Goal: Task Accomplishment & Management: Manage account settings

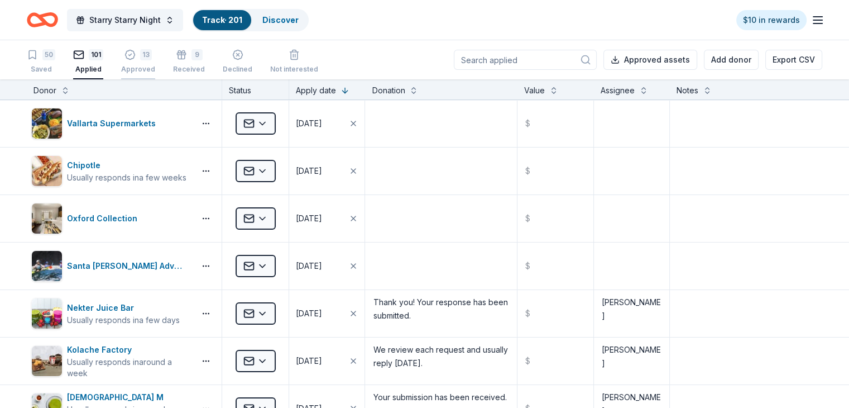
click at [155, 65] on div "Approved" at bounding box center [138, 69] width 34 height 9
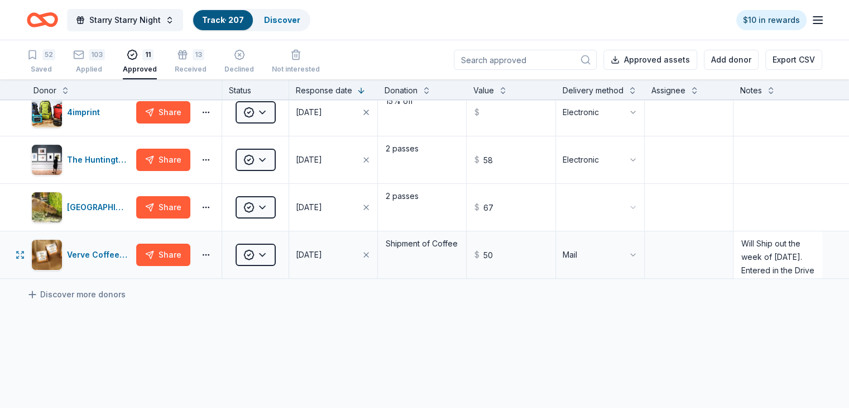
scroll to position [45, 0]
click at [284, 264] on html "Starry Starry Night Track · 207 Discover $10 in rewards 52 Saved 103 Applied 11…" at bounding box center [424, 204] width 849 height 408
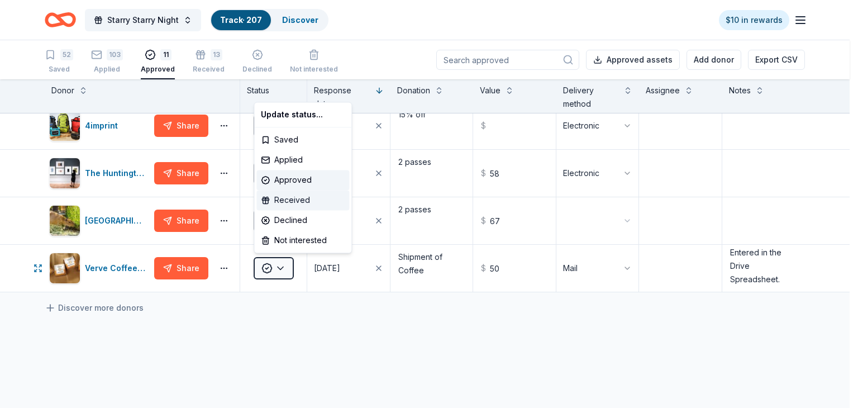
click at [286, 200] on div "Received" at bounding box center [302, 200] width 93 height 20
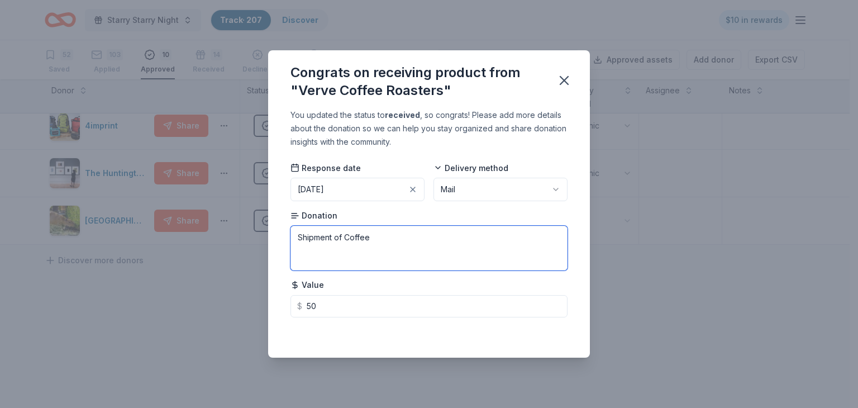
drag, startPoint x: 384, startPoint y: 238, endPoint x: 286, endPoint y: 228, distance: 98.2
click at [286, 228] on div "You updated the status to received , so congrats! Please add more details about…" at bounding box center [429, 232] width 322 height 249
type textarea "#"
type textarea "3 - 12 Oz bags Coffee"
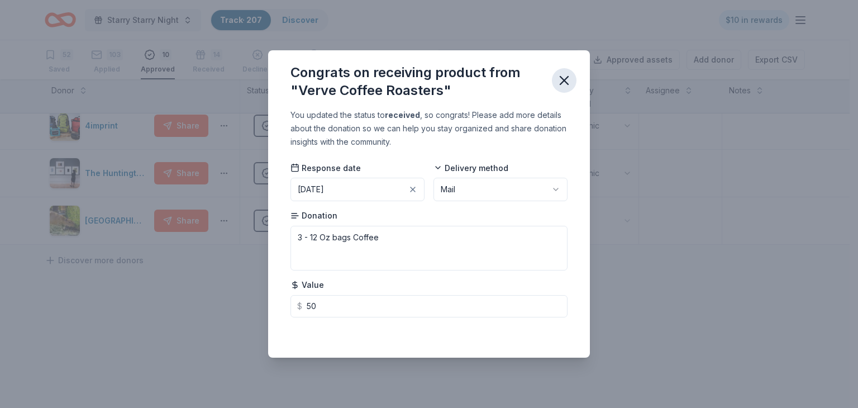
click at [565, 80] on icon "button" at bounding box center [564, 81] width 8 height 8
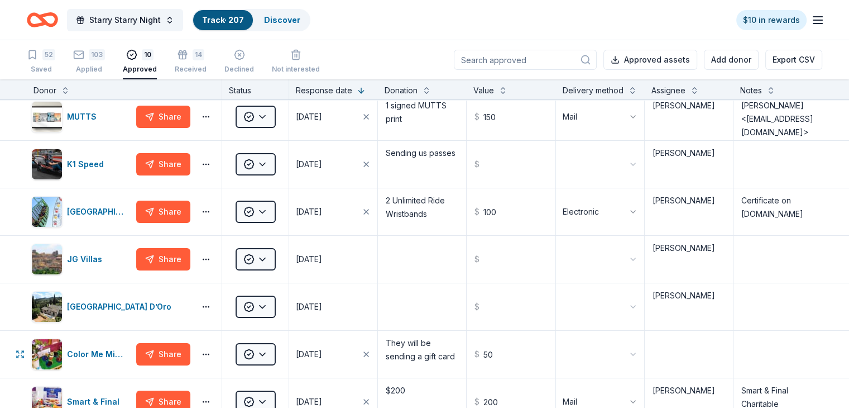
scroll to position [0, 0]
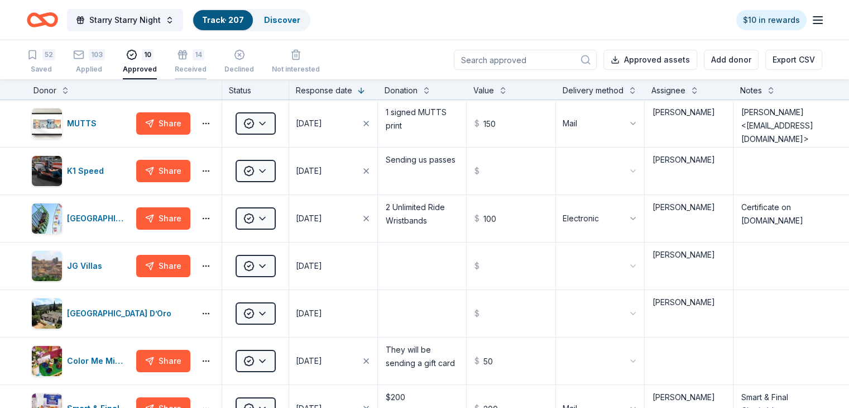
click at [204, 58] on div "14" at bounding box center [199, 54] width 12 height 11
